Goal: Information Seeking & Learning: Learn about a topic

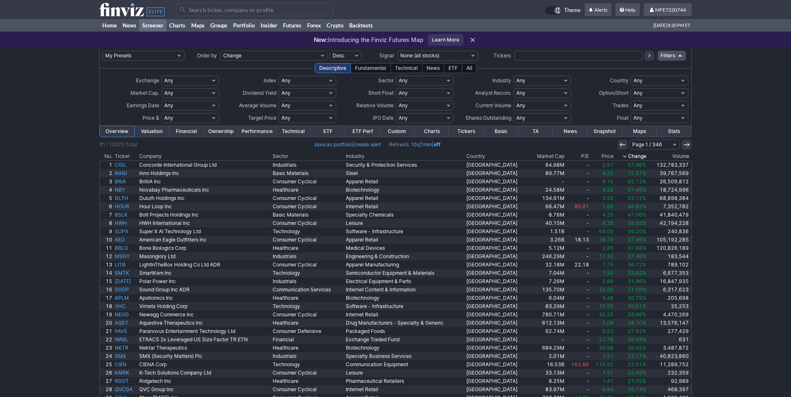
click at [265, 10] on input "Search" at bounding box center [255, 9] width 158 height 13
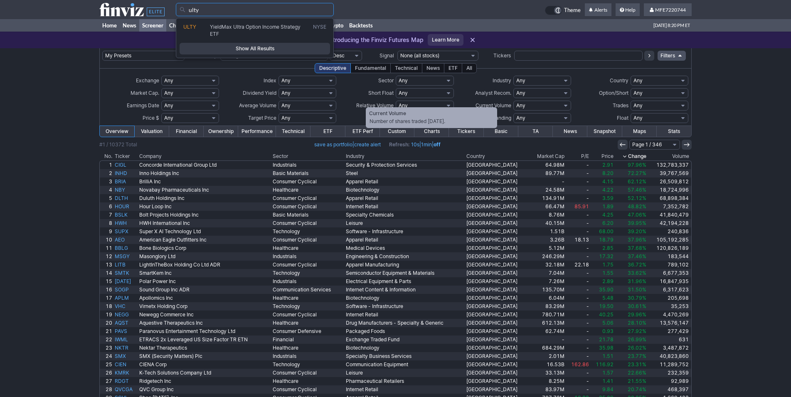
type input "ulty"
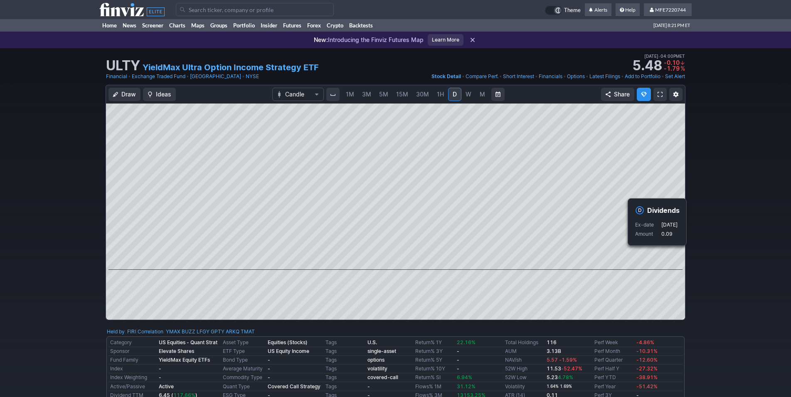
click at [701, 261] on div "Draw Ideas Candle 1M 3M 5M 15M 30M 1H D W M Share" at bounding box center [395, 206] width 791 height 242
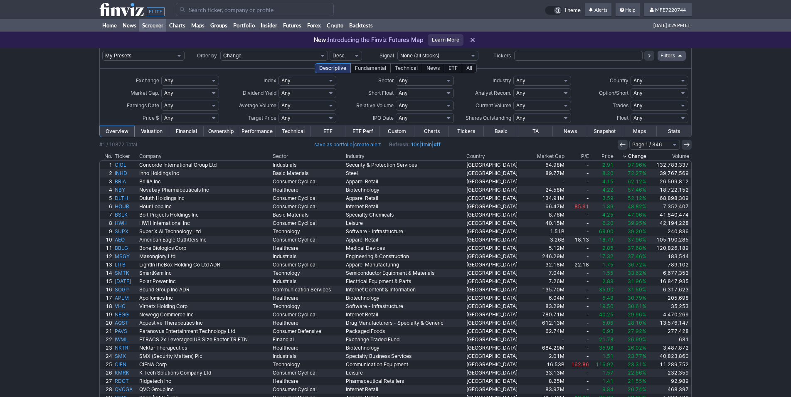
click at [227, 12] on input "Search" at bounding box center [255, 9] width 158 height 13
type input "nbyy"
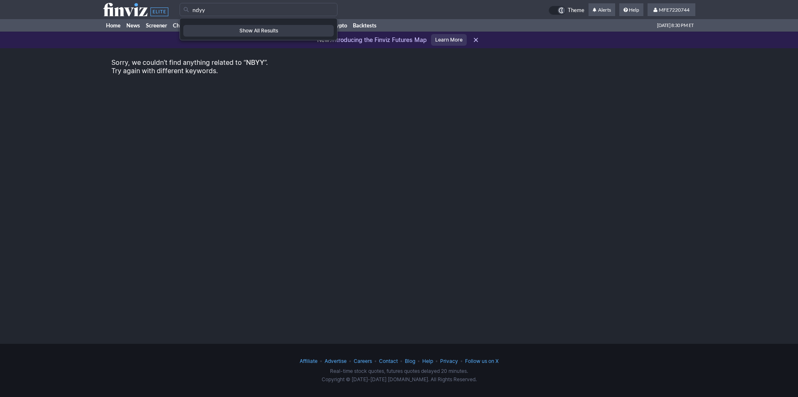
type input "ndyy"
type input "nvyy"
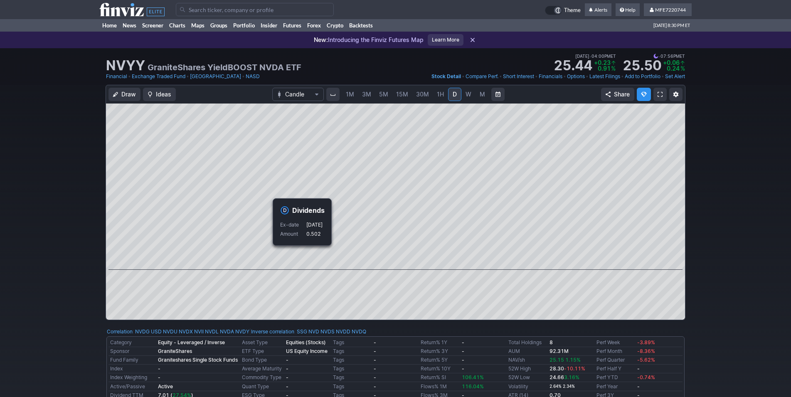
click at [727, 235] on div "Draw Ideas Candle 1M 3M 5M 15M 30M 1H D W M Share" at bounding box center [395, 206] width 791 height 242
